Goal: Task Accomplishment & Management: Manage account settings

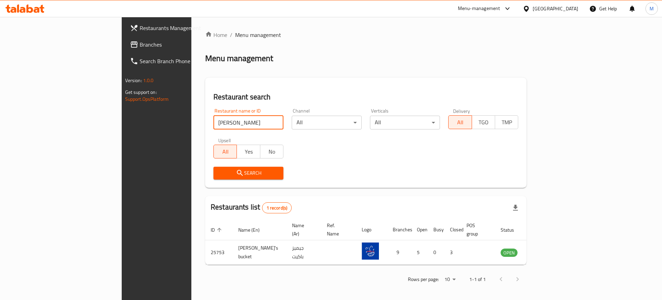
drag, startPoint x: 170, startPoint y: 121, endPoint x: 76, endPoint y: 106, distance: 95.3
click at [122, 106] on div "Restaurants Management Branches Search Branch Phone Version: 1.0.0 Get support …" at bounding box center [331, 159] width 419 height 285
type input "pret"
click button "Search" at bounding box center [248, 173] width 70 height 13
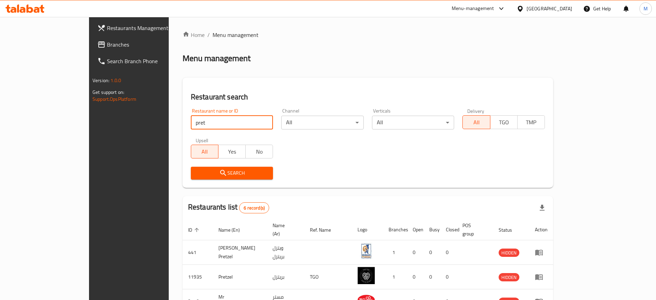
scroll to position [117, 0]
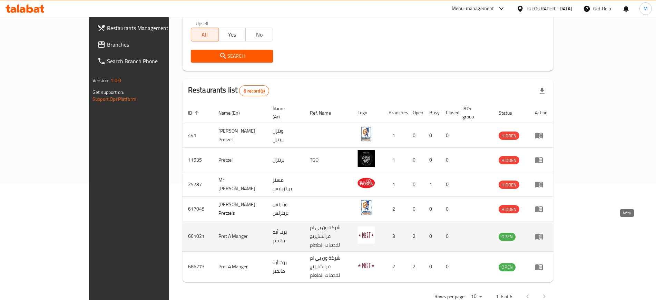
click at [543, 232] on icon "enhanced table" at bounding box center [539, 236] width 8 height 8
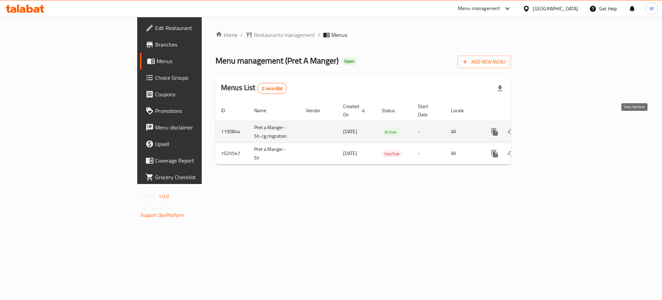
click at [548, 129] on icon "enhanced table" at bounding box center [545, 132] width 6 height 6
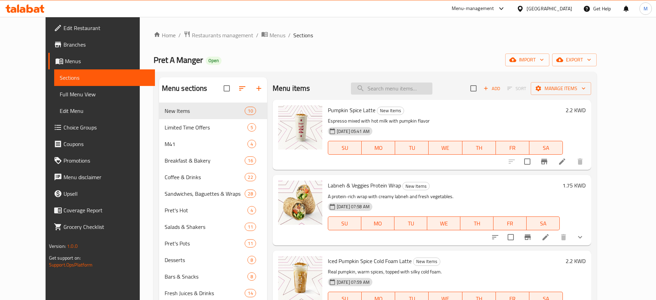
click at [398, 88] on input "search" at bounding box center [391, 88] width 81 height 12
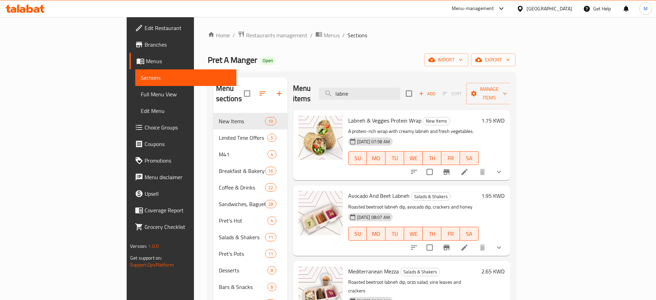
type input "labne"
click at [467, 169] on icon at bounding box center [464, 172] width 6 height 6
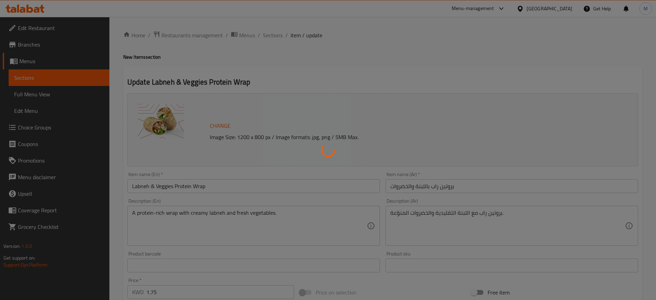
type input "طريقة التقديم:"
type input "1"
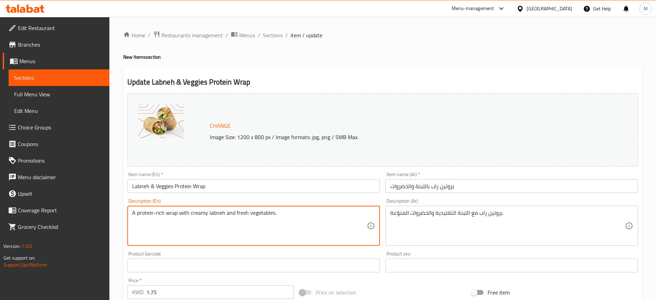
drag, startPoint x: 285, startPoint y: 216, endPoint x: 136, endPoint y: 208, distance: 149.9
type textarea "A"
paste textarea "A refreshing protein wrap filled with creamy labneh and shredded halloumi, pome…"
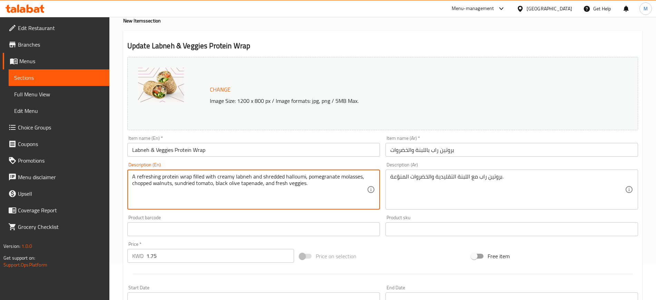
scroll to position [209, 0]
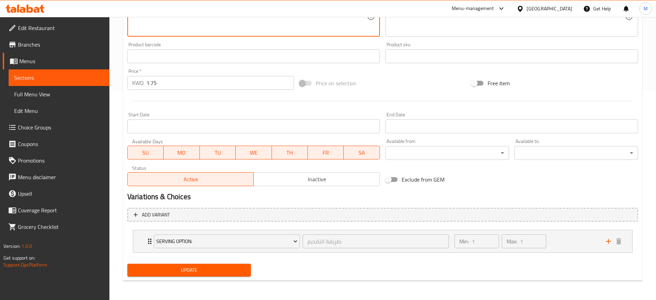
type textarea "A refreshing protein wrap filled with creamy labneh and shredded halloumi, pome…"
click at [172, 272] on span "Update" at bounding box center [189, 270] width 112 height 9
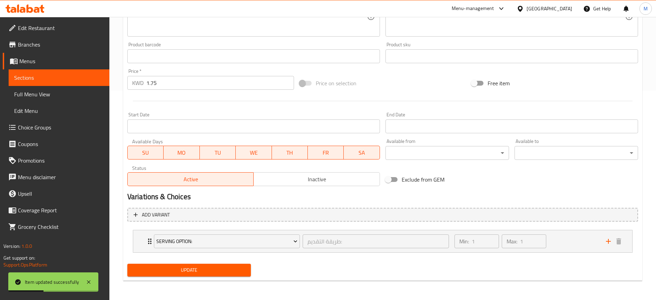
scroll to position [0, 0]
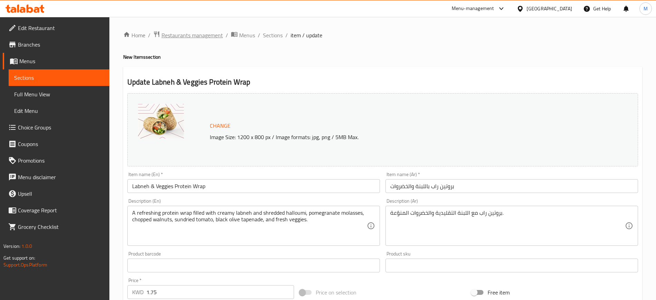
click at [187, 32] on span "Restaurants management" at bounding box center [191, 35] width 61 height 8
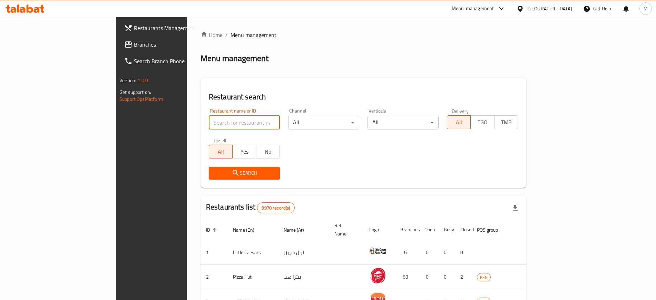
click at [209, 126] on input "search" at bounding box center [244, 123] width 71 height 14
type input "pret"
click button "Search" at bounding box center [244, 173] width 71 height 13
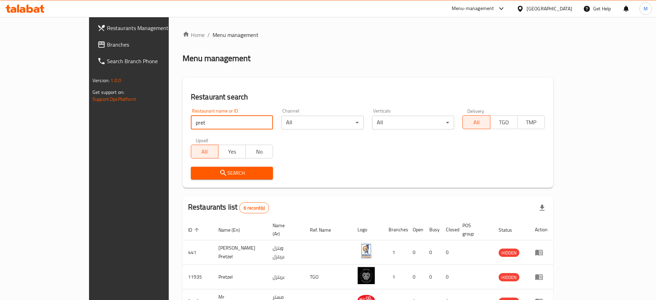
scroll to position [117, 0]
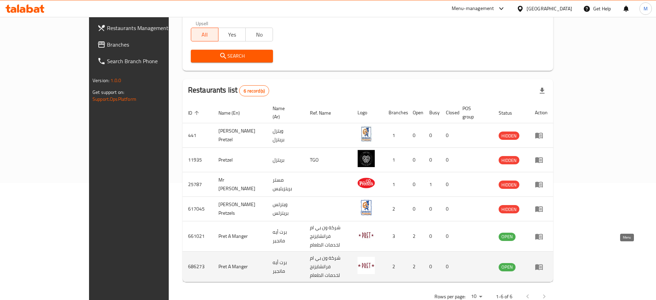
click at [543, 264] on icon "enhanced table" at bounding box center [539, 267] width 8 height 6
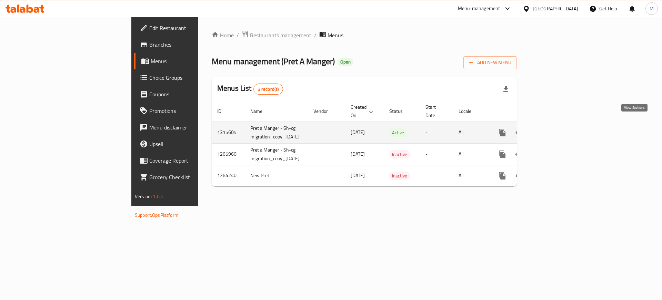
click at [555, 129] on icon "enhanced table" at bounding box center [552, 132] width 6 height 6
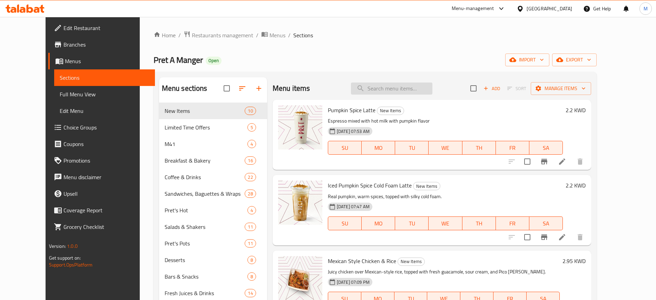
click at [391, 89] on input "search" at bounding box center [391, 88] width 81 height 12
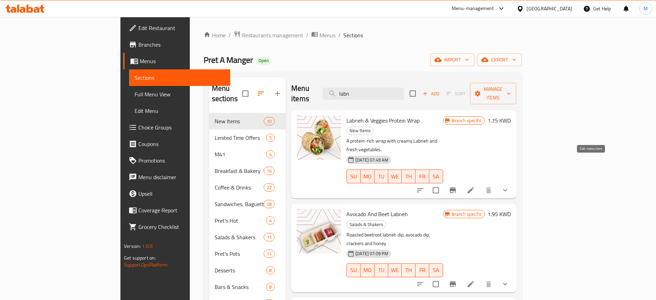
type input "labn"
click at [475, 186] on icon at bounding box center [470, 190] width 8 height 8
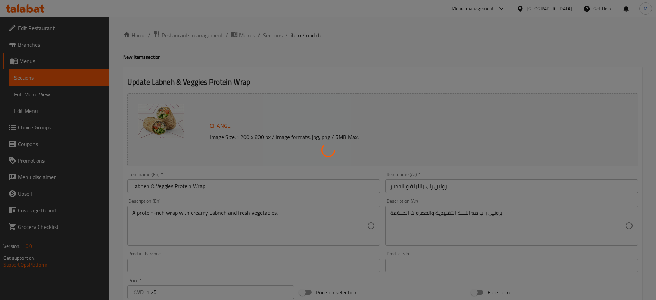
type input "طريقة التقديم:"
type input "1"
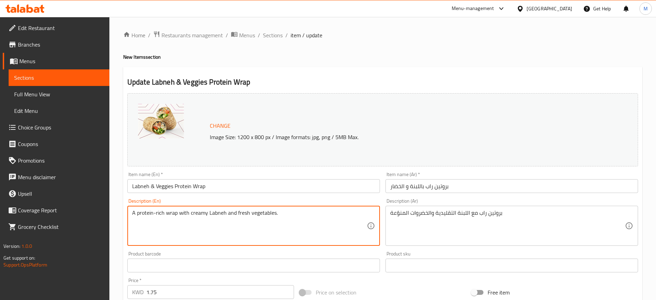
drag, startPoint x: 281, startPoint y: 218, endPoint x: 0, endPoint y: 226, distance: 281.2
paste textarea "refreshing protein wrap filled with creamy labneh and shredded halloumi, pomegr…"
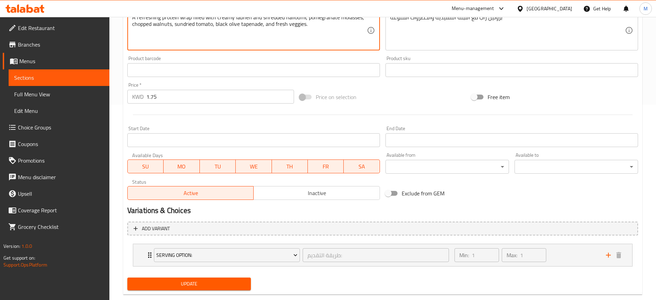
scroll to position [209, 0]
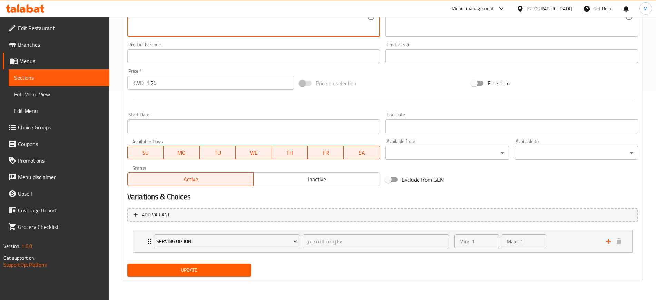
type textarea "A refreshing protein wrap filled with creamy labneh and shredded halloumi, pome…"
click at [181, 271] on span "Update" at bounding box center [189, 270] width 112 height 9
